Goal: Communication & Community: Answer question/provide support

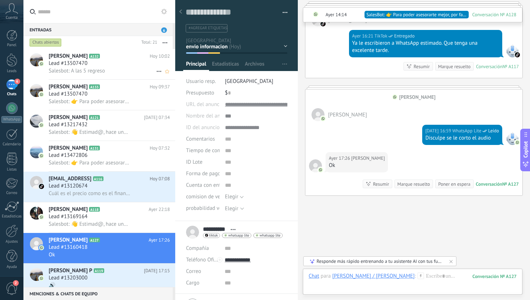
click at [99, 65] on div "Lead #13507470" at bounding box center [109, 63] width 121 height 7
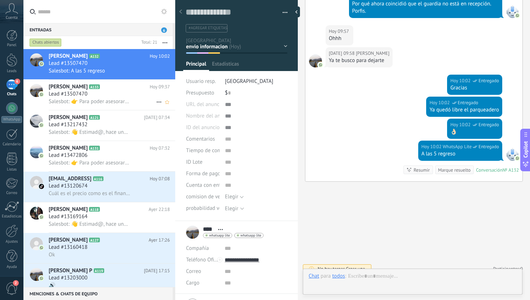
scroll to position [11, 0]
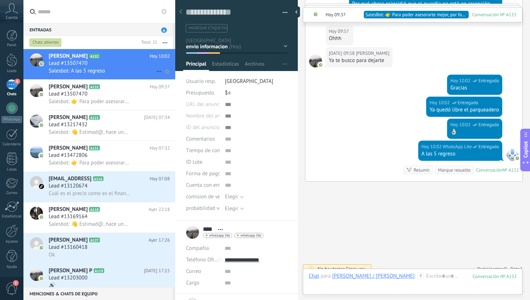
click at [100, 67] on div "Salesbot: A las 5 regreso" at bounding box center [109, 71] width 121 height 8
click at [88, 96] on h3 "Lead #13507470" at bounding box center [70, 93] width 43 height 7
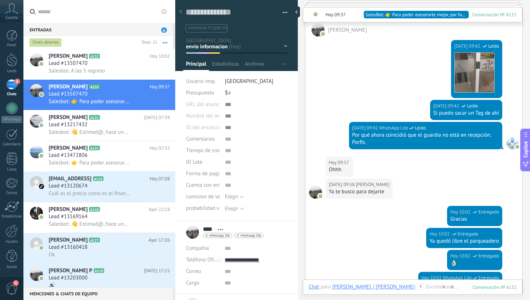
scroll to position [634, 0]
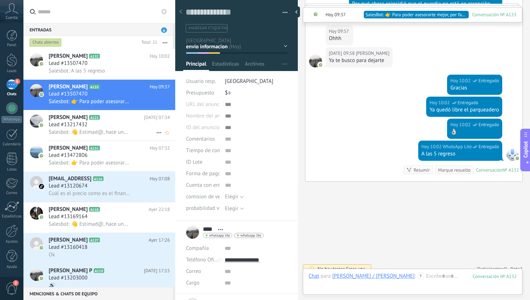
click at [100, 127] on div "Lead #13217432" at bounding box center [109, 124] width 121 height 7
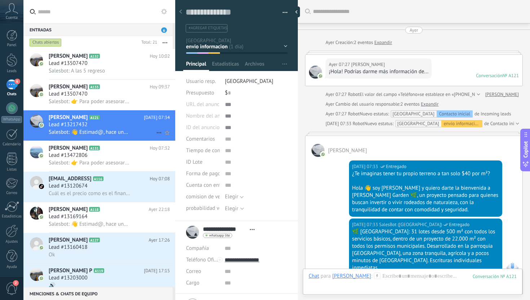
scroll to position [308, 0]
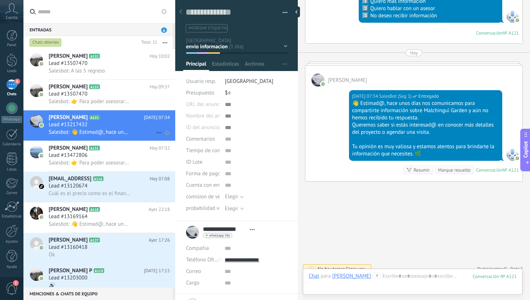
click at [88, 132] on span "Salesbot: 👋 Estimad@, hace unos días nos comunicamos para compartirte informaci…" at bounding box center [89, 132] width 81 height 7
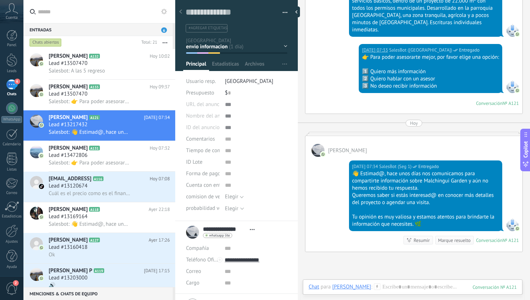
scroll to position [276, 0]
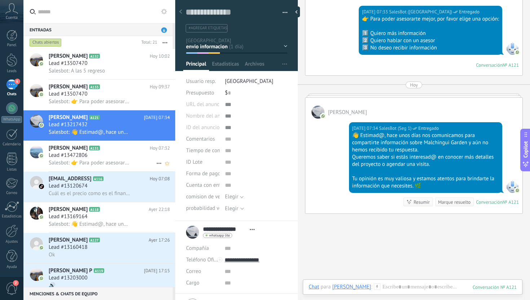
click at [128, 161] on h3 "Salesbot: 👉 Para poder asesorarte mejor, por favor elige una opción: 1️⃣ Quiero…" at bounding box center [91, 162] width 85 height 7
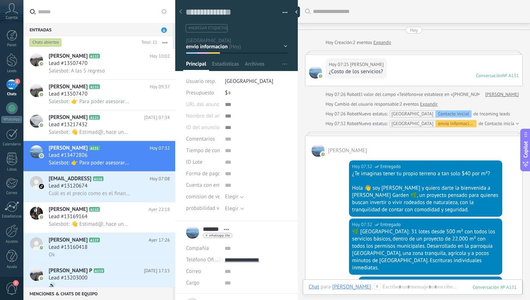
scroll to position [165, 0]
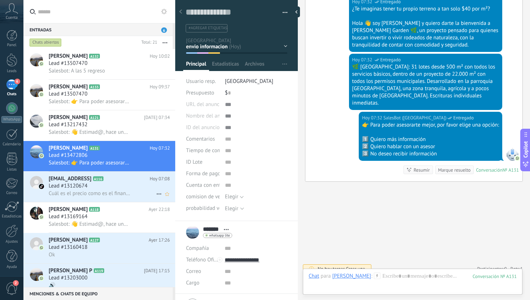
click at [90, 196] on span "Cuál es el precio como es el financiamiento?" at bounding box center [89, 193] width 81 height 7
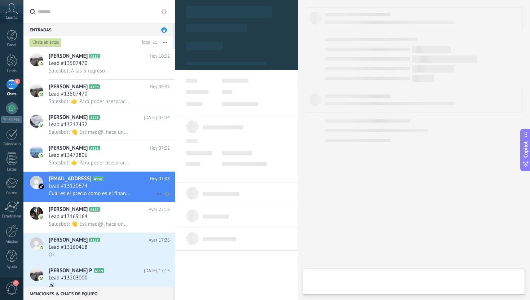
type textarea "**********"
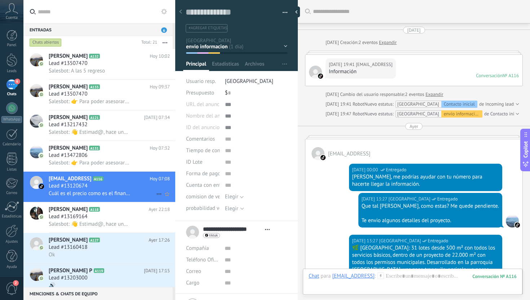
scroll to position [199, 0]
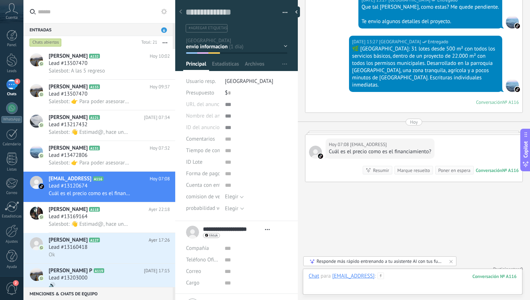
click at [410, 279] on div at bounding box center [413, 284] width 208 height 22
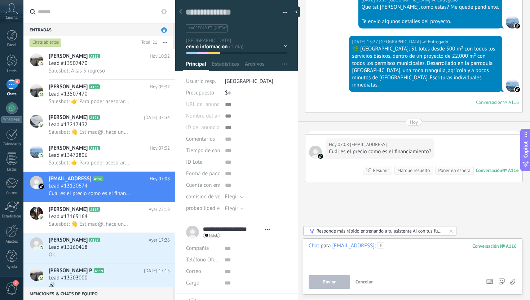
click at [421, 266] on div at bounding box center [413, 255] width 208 height 27
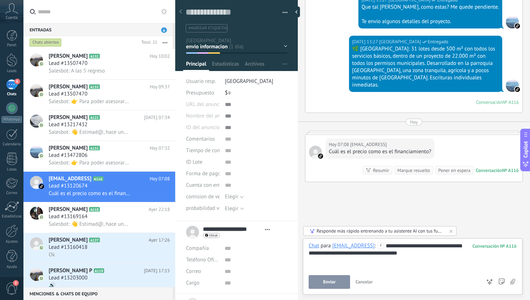
click at [338, 278] on button "Enviar" at bounding box center [329, 282] width 41 height 14
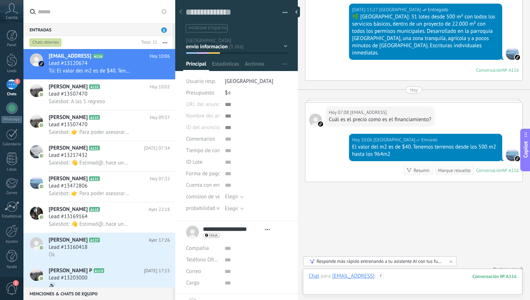
click at [422, 278] on div at bounding box center [413, 284] width 208 height 22
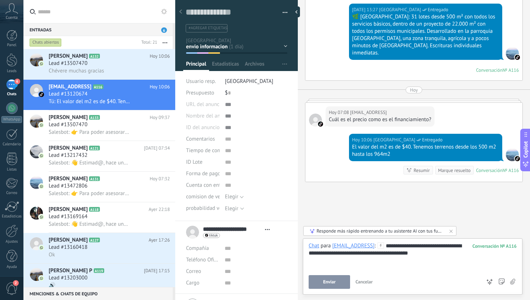
click at [342, 283] on button "Enviar" at bounding box center [329, 282] width 41 height 14
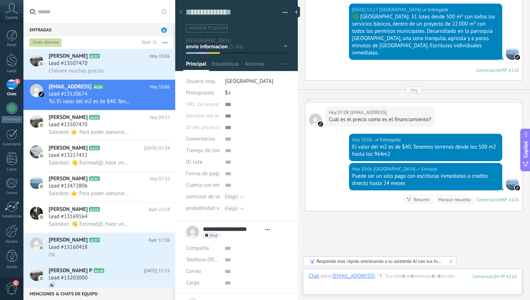
scroll to position [260, 0]
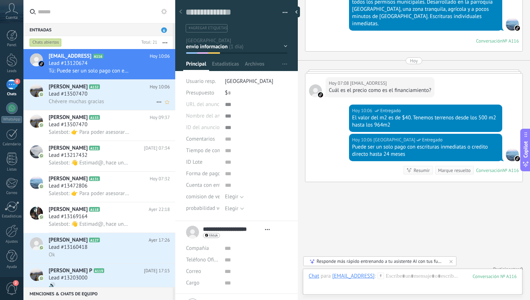
click at [112, 92] on div "Lead #13507470" at bounding box center [109, 93] width 121 height 7
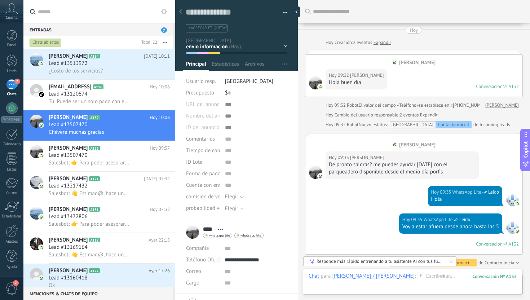
scroll to position [664, 0]
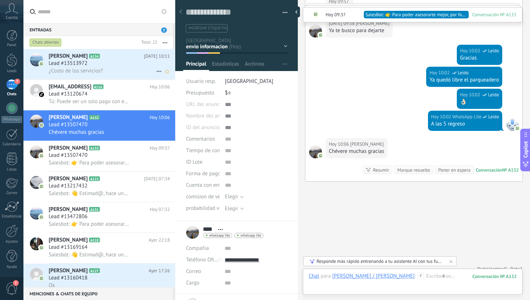
click at [114, 71] on div "¿Costo de los servicios?" at bounding box center [109, 71] width 121 height 8
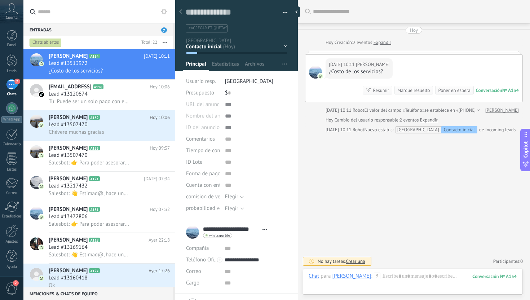
scroll to position [11, 0]
click at [11, 58] on div at bounding box center [11, 59] width 11 height 13
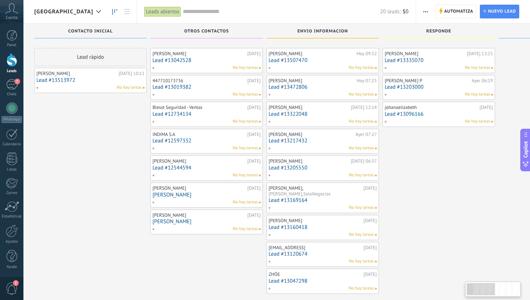
scroll to position [7, 0]
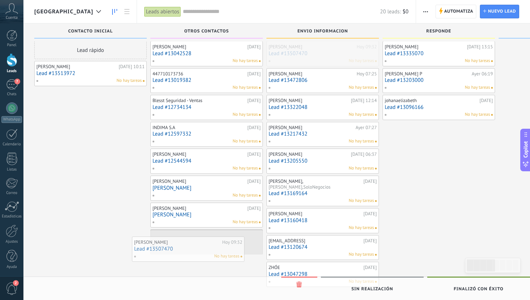
drag, startPoint x: 333, startPoint y: 52, endPoint x: 199, endPoint y: 247, distance: 237.2
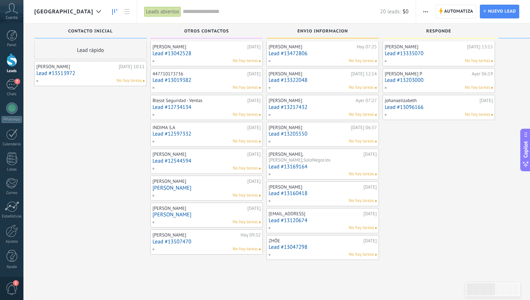
click at [432, 107] on link "Lead #13096166" at bounding box center [439, 107] width 108 height 6
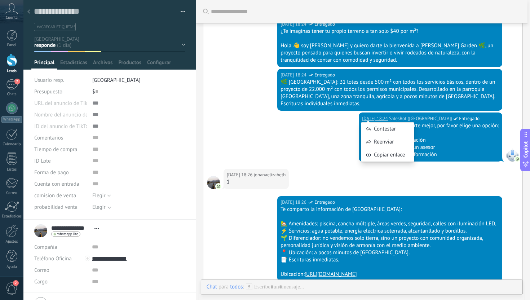
scroll to position [141, 0]
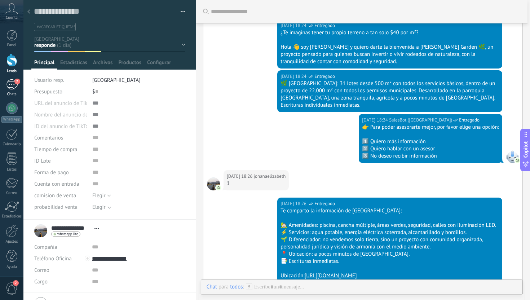
click at [10, 90] on link "7 Chats" at bounding box center [11, 87] width 23 height 17
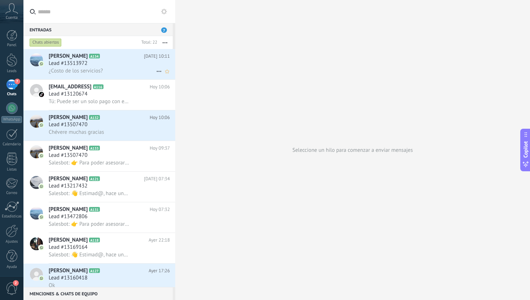
click at [119, 68] on div "¿Costo de los servicios?" at bounding box center [109, 71] width 121 height 8
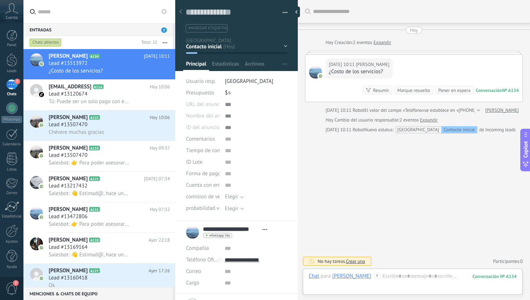
scroll to position [11, 0]
click at [6, 63] on link "Leads" at bounding box center [11, 63] width 23 height 20
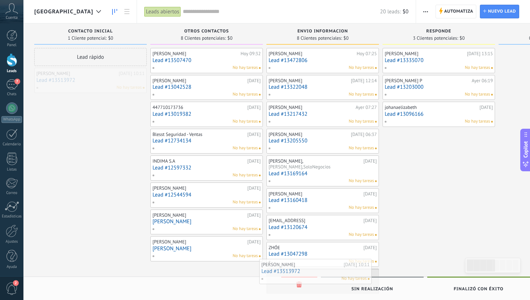
drag, startPoint x: 87, startPoint y: 77, endPoint x: 312, endPoint y: 268, distance: 295.1
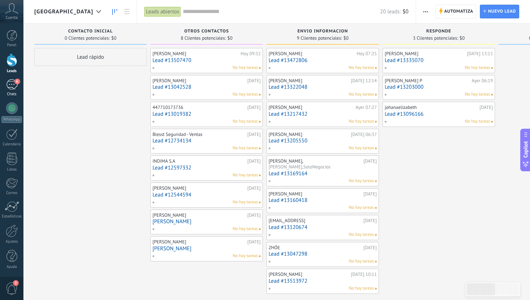
click at [7, 93] on div "Chats" at bounding box center [11, 94] width 21 height 5
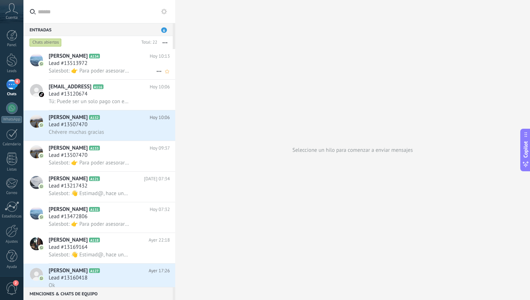
click at [112, 70] on span "Salesbot: 👉 Para poder asesorarte mejor, por favor elige una opción: 1️⃣ Quiero…" at bounding box center [89, 70] width 81 height 7
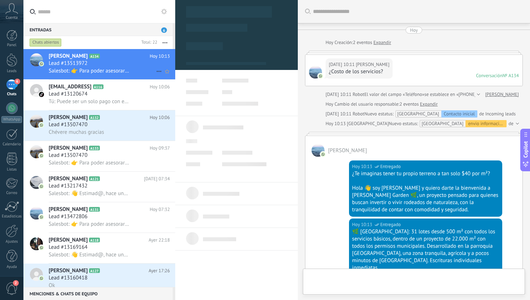
type textarea "**********"
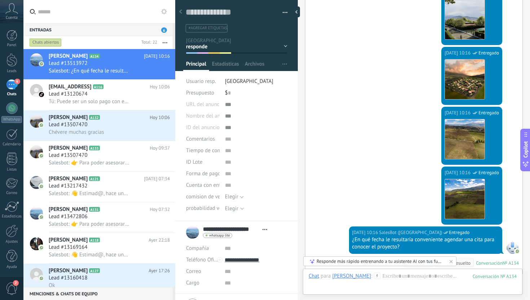
scroll to position [582, 0]
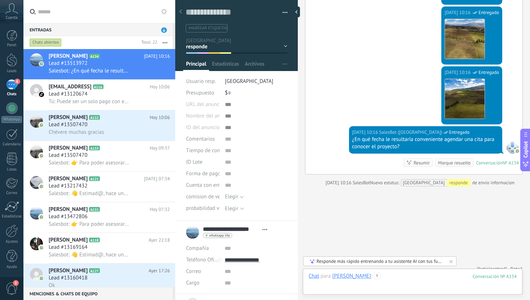
click at [437, 279] on div at bounding box center [413, 284] width 208 height 22
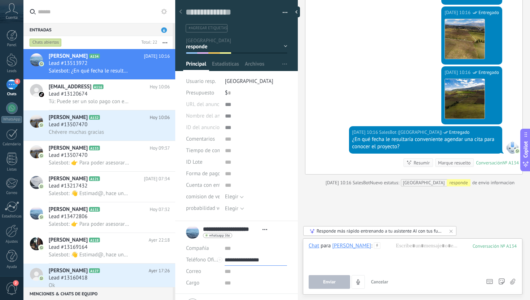
click at [249, 259] on input "**********" at bounding box center [256, 260] width 62 height 12
type input "**********"
click at [272, 215] on div "Richard Malchingui (WhatsApp)" at bounding box center [256, 211] width 62 height 12
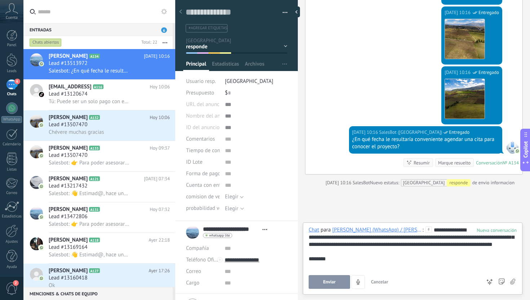
click at [329, 282] on span "Enviar" at bounding box center [329, 281] width 13 height 5
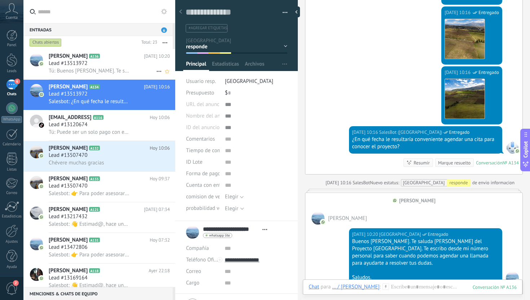
click at [102, 68] on span "Tú: Buenos días Pablo. Te saluda Richard Camacho del Proyecto Malchingui Garden…" at bounding box center [89, 70] width 81 height 7
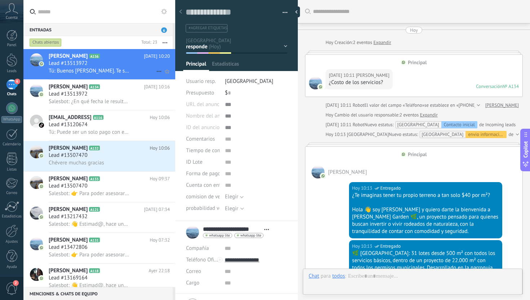
type textarea "**********"
